Goal: Task Accomplishment & Management: Use online tool/utility

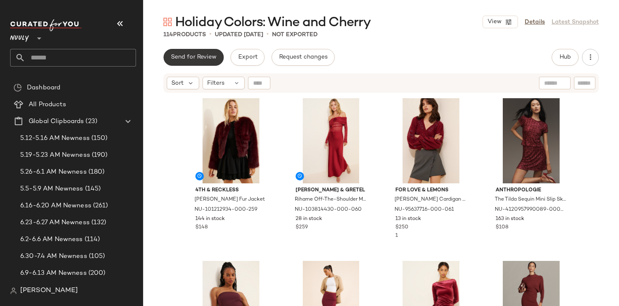
click at [181, 59] on span "Send for Review" at bounding box center [194, 57] width 46 height 7
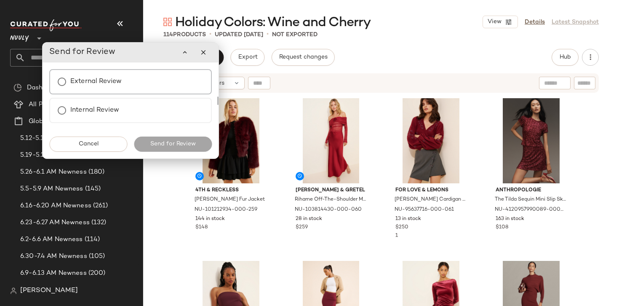
click at [108, 82] on label "External Review" at bounding box center [95, 81] width 51 height 17
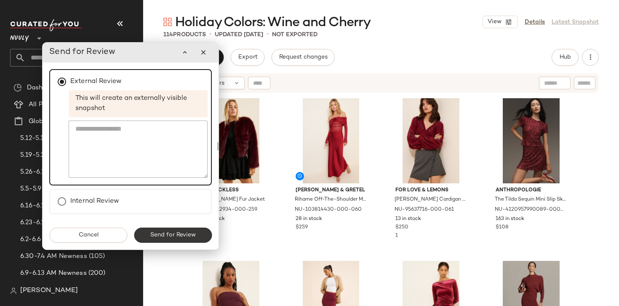
click at [176, 242] on button "Send for Review" at bounding box center [173, 235] width 78 height 15
